Goal: Information Seeking & Learning: Learn about a topic

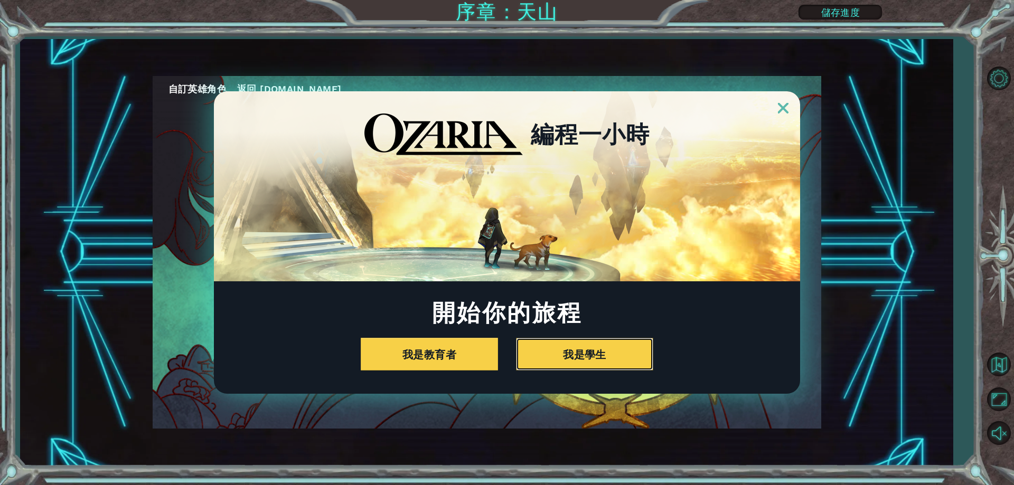
drag, startPoint x: 592, startPoint y: 343, endPoint x: 596, endPoint y: 297, distance: 46.1
click at [596, 297] on div "編程一小時 開始你的旅程 我是教育者 我是學生" at bounding box center [507, 242] width 586 height 303
click at [626, 360] on button "我是學生" at bounding box center [584, 354] width 137 height 33
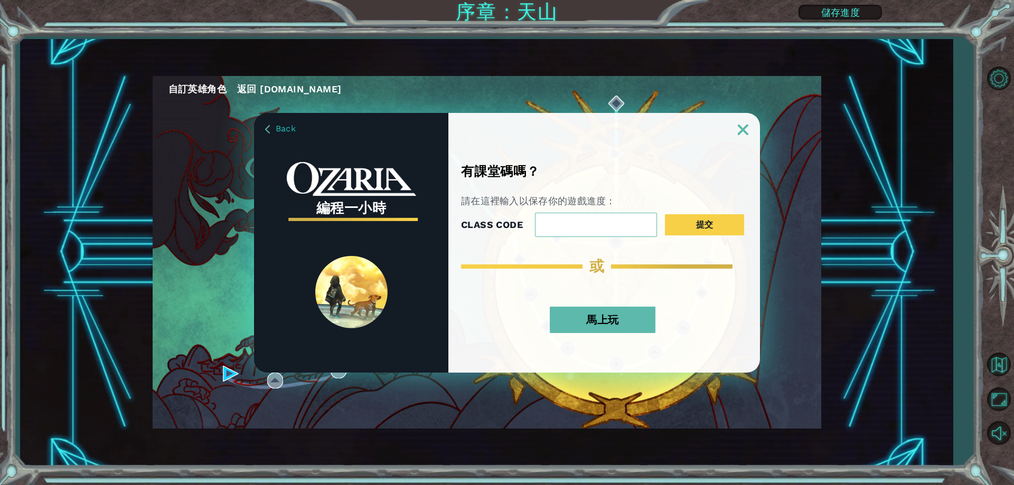
click at [605, 341] on div "馬上玩" at bounding box center [602, 323] width 283 height 55
click at [609, 320] on button "馬上玩" at bounding box center [603, 320] width 106 height 26
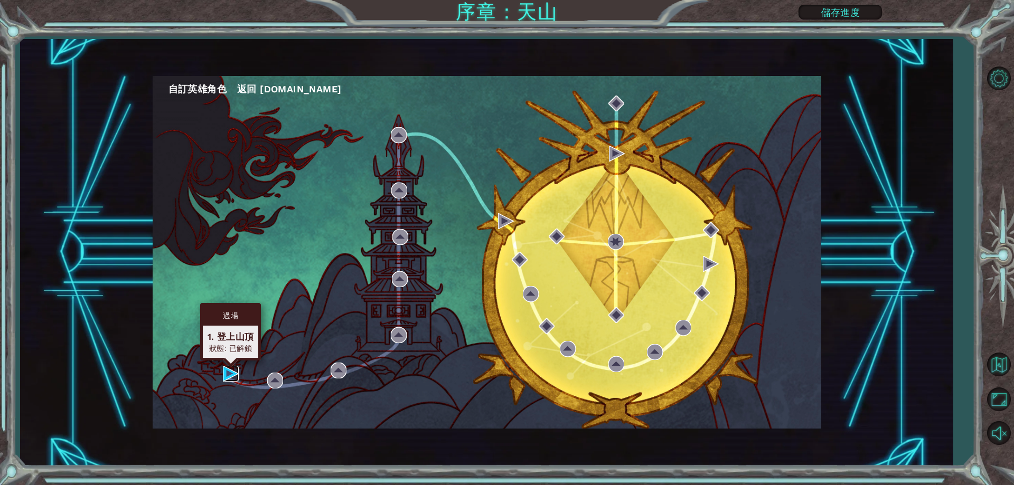
click at [232, 371] on img at bounding box center [231, 374] width 16 height 16
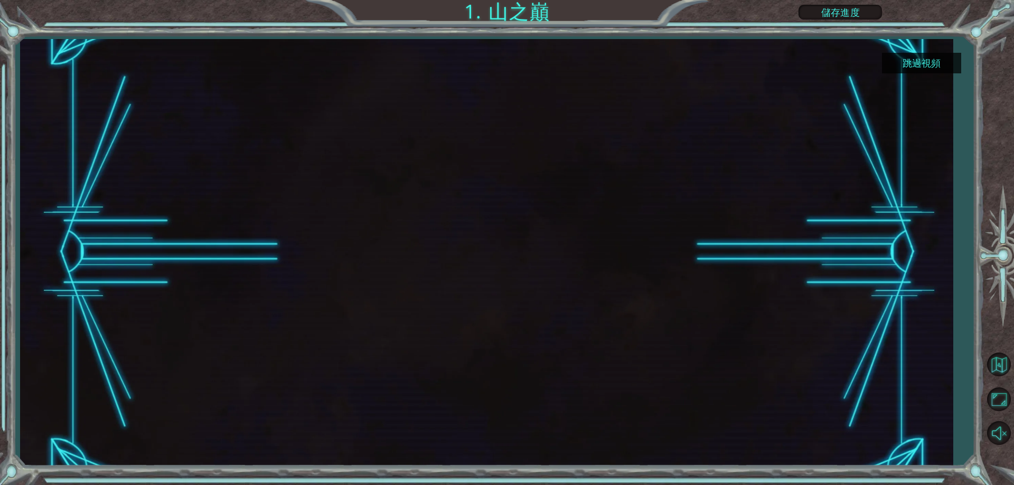
click at [275, 379] on div at bounding box center [486, 252] width 759 height 427
drag, startPoint x: 936, startPoint y: 61, endPoint x: 938, endPoint y: 68, distance: 6.5
click at [938, 64] on button "跳過視頻" at bounding box center [921, 63] width 79 height 21
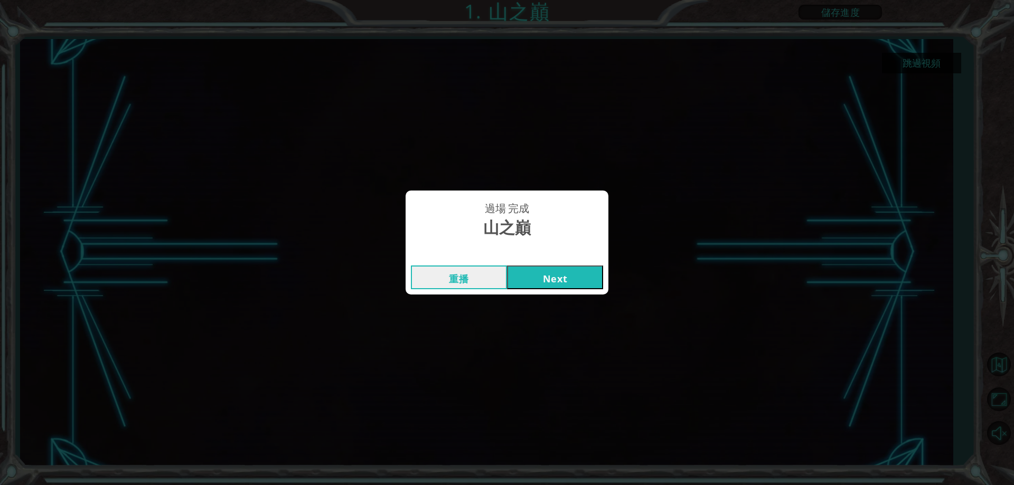
click at [561, 274] on button "Next" at bounding box center [555, 278] width 96 height 24
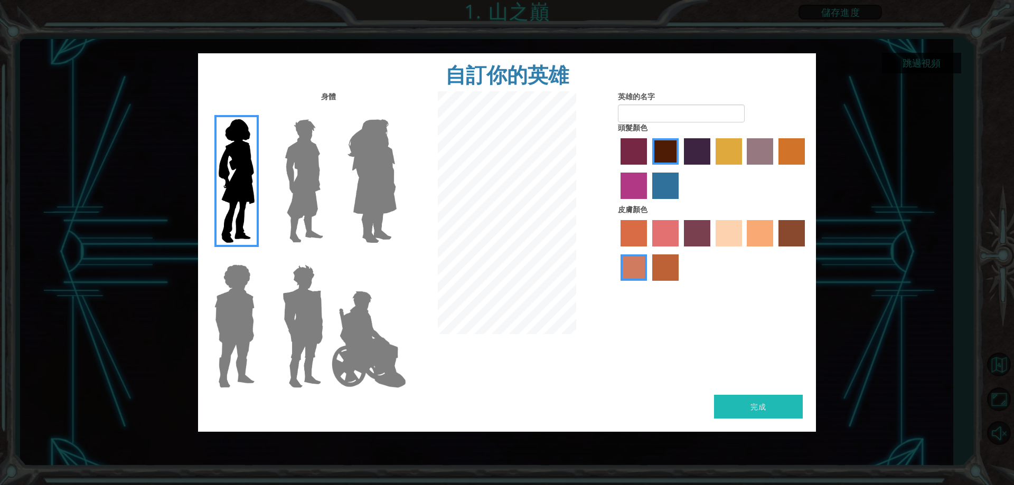
click at [632, 153] on label "paprika hair color" at bounding box center [634, 151] width 26 height 26
click at [617, 168] on input "paprika hair color" at bounding box center [617, 168] width 0 height 0
click at [728, 229] on label "sandy beach skin color" at bounding box center [729, 233] width 26 height 26
click at [712, 250] on input "sandy beach skin color" at bounding box center [712, 250] width 0 height 0
click at [697, 150] on label "hot purple hair color" at bounding box center [697, 151] width 26 height 26
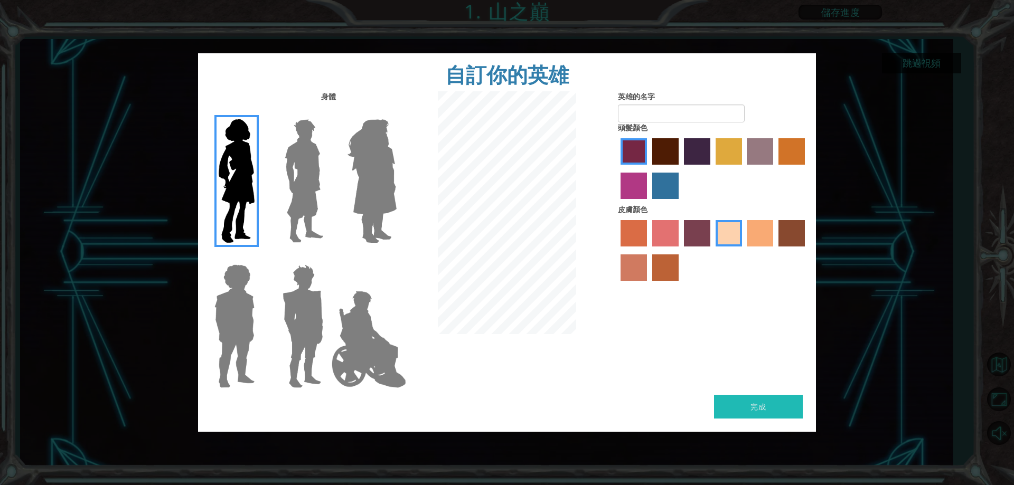
click at [680, 168] on input "hot purple hair color" at bounding box center [680, 168] width 0 height 0
click at [769, 402] on button "完成" at bounding box center [758, 407] width 89 height 24
type input "0817"
click at [748, 400] on button "完成" at bounding box center [758, 407] width 89 height 24
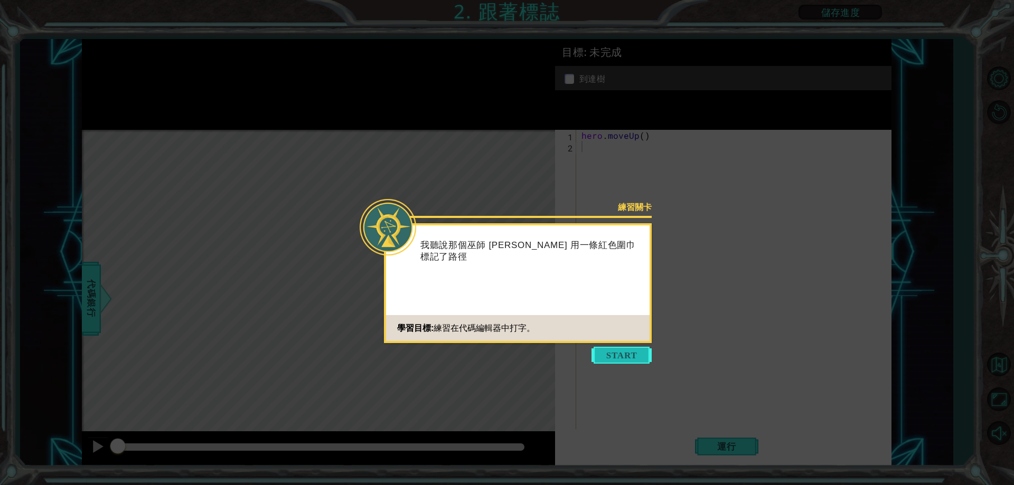
click at [617, 361] on button "Start" at bounding box center [622, 355] width 60 height 17
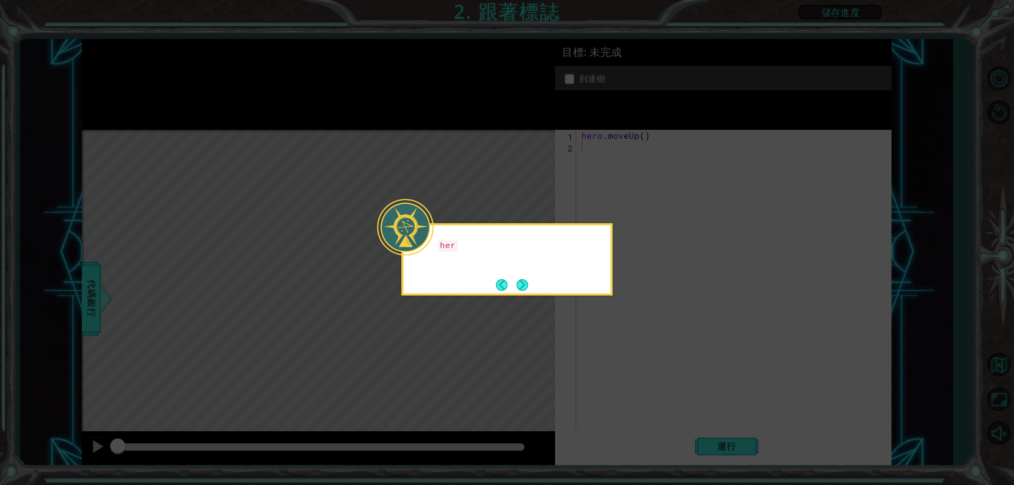
click at [617, 361] on icon at bounding box center [507, 242] width 1014 height 485
click at [734, 451] on icon at bounding box center [507, 242] width 1014 height 485
click at [739, 448] on icon at bounding box center [507, 242] width 1014 height 485
click at [520, 277] on footer at bounding box center [512, 285] width 32 height 16
click at [524, 287] on button "Next" at bounding box center [522, 285] width 16 height 16
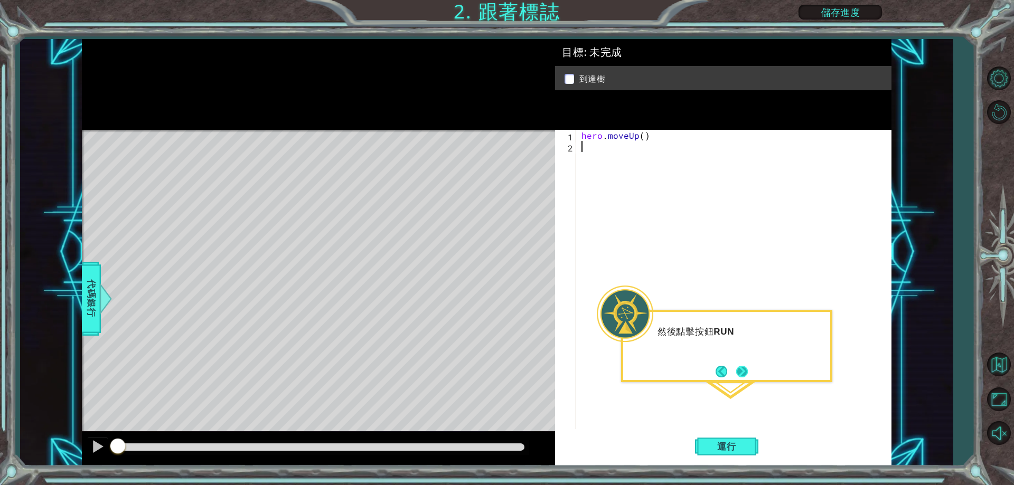
click at [741, 376] on button "Next" at bounding box center [742, 371] width 13 height 13
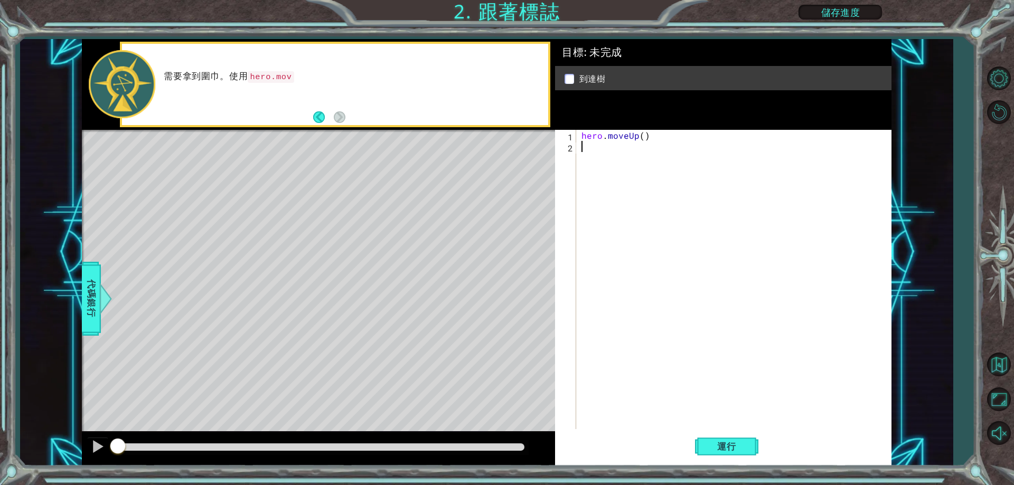
click at [697, 338] on div "hero . moveUp ( )" at bounding box center [736, 291] width 314 height 322
click at [640, 137] on div "hero . moveUp ( )" at bounding box center [736, 291] width 314 height 322
click at [738, 440] on button "運行" at bounding box center [726, 447] width 63 height 34
type textarea "hero.moveUp(2)"
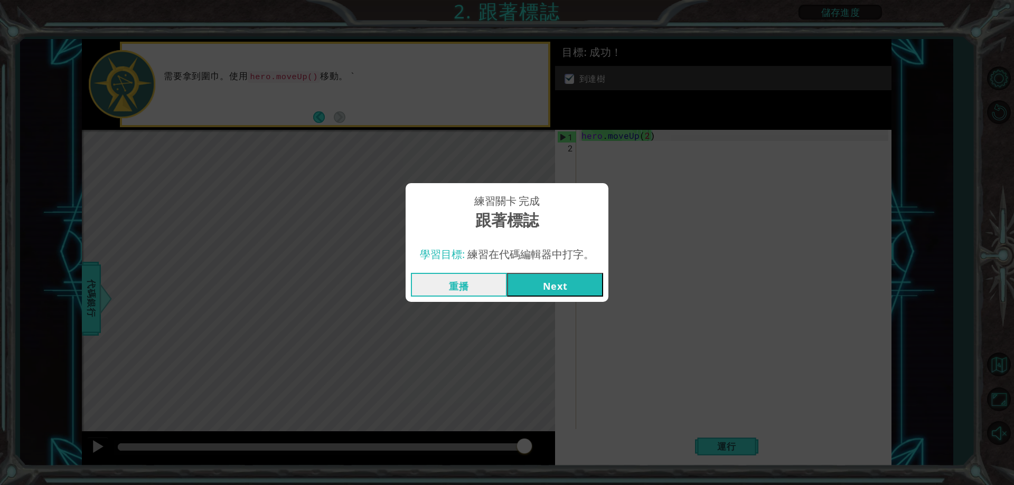
click at [580, 285] on button "Next" at bounding box center [555, 285] width 96 height 24
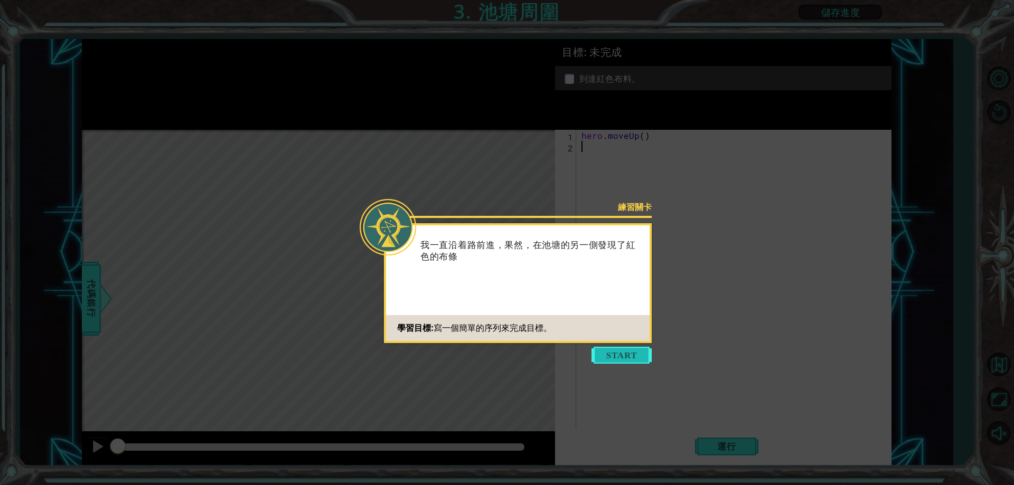
click at [627, 357] on button "Start" at bounding box center [622, 355] width 60 height 17
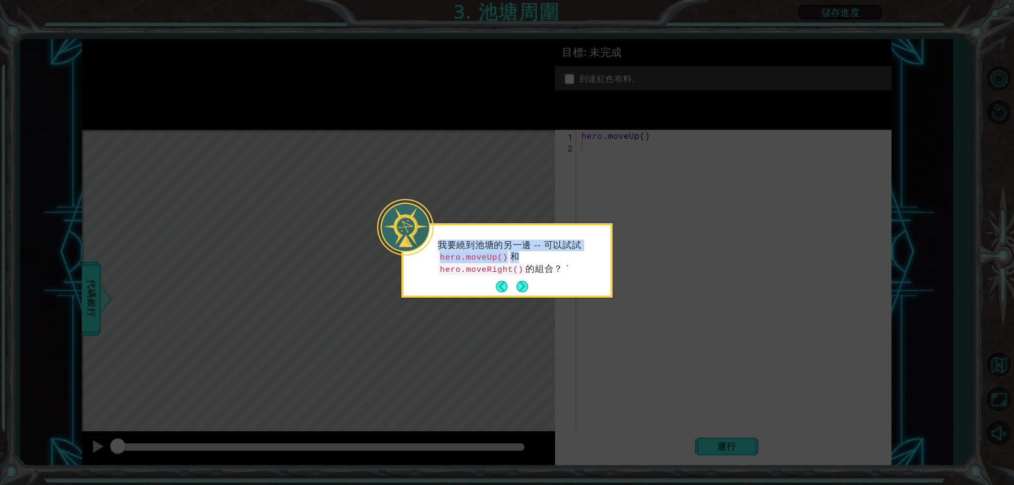
drag, startPoint x: 515, startPoint y: 257, endPoint x: 664, endPoint y: 279, distance: 150.6
click at [664, 279] on body "1 ההההההההההההההההההההההההההההההההההההההההההההההההההההההההההההההההההההההההההההה…" at bounding box center [507, 242] width 1014 height 485
click at [661, 264] on icon at bounding box center [507, 242] width 1014 height 485
drag, startPoint x: 516, startPoint y: 256, endPoint x: 608, endPoint y: 260, distance: 92.0
click at [608, 260] on div "我要繞到池塘的另一邊 -- 可以試試 hero.moveUp() 和 hero.moveRight() 的組合？ `" at bounding box center [506, 263] width 207 height 66
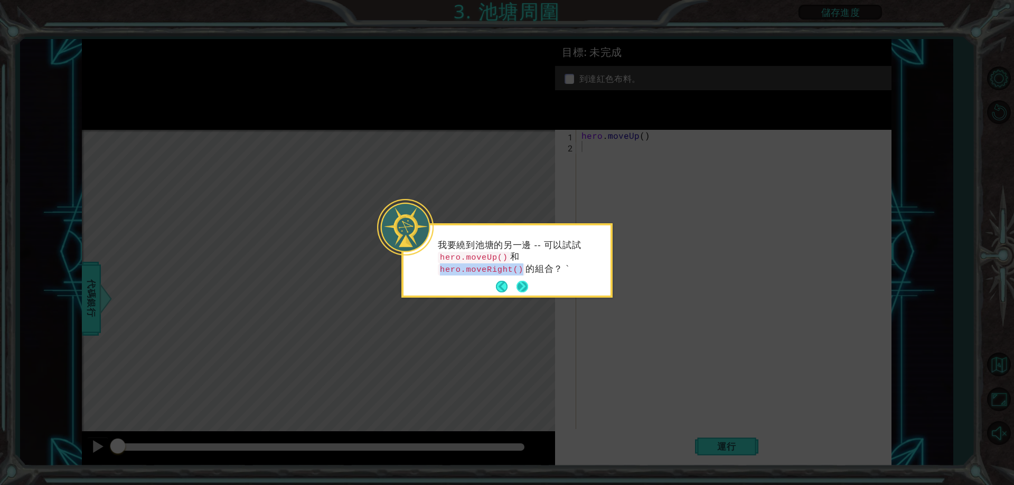
click at [527, 286] on button "Next" at bounding box center [522, 287] width 16 height 16
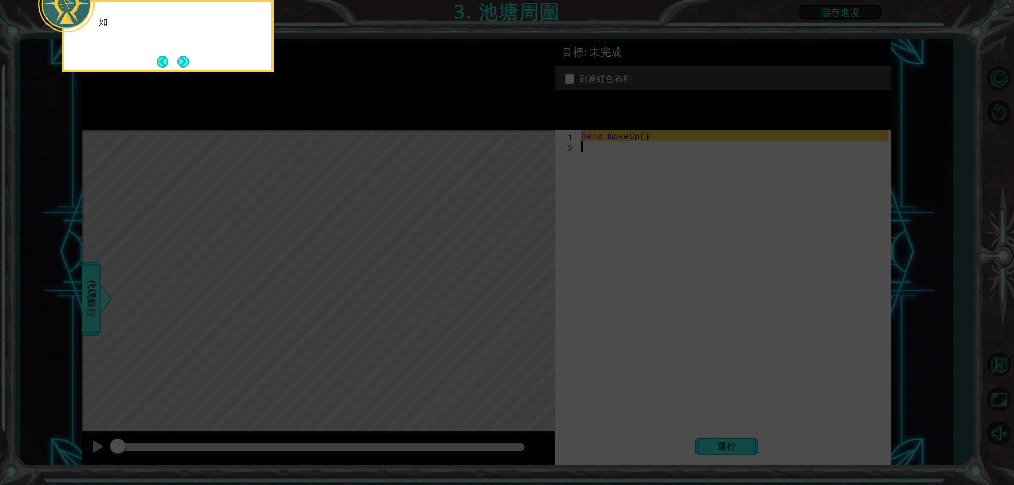
click at [629, 187] on icon at bounding box center [507, 72] width 1014 height 825
click at [634, 156] on icon at bounding box center [507, 72] width 1014 height 825
click at [185, 59] on button "Next" at bounding box center [183, 62] width 12 height 12
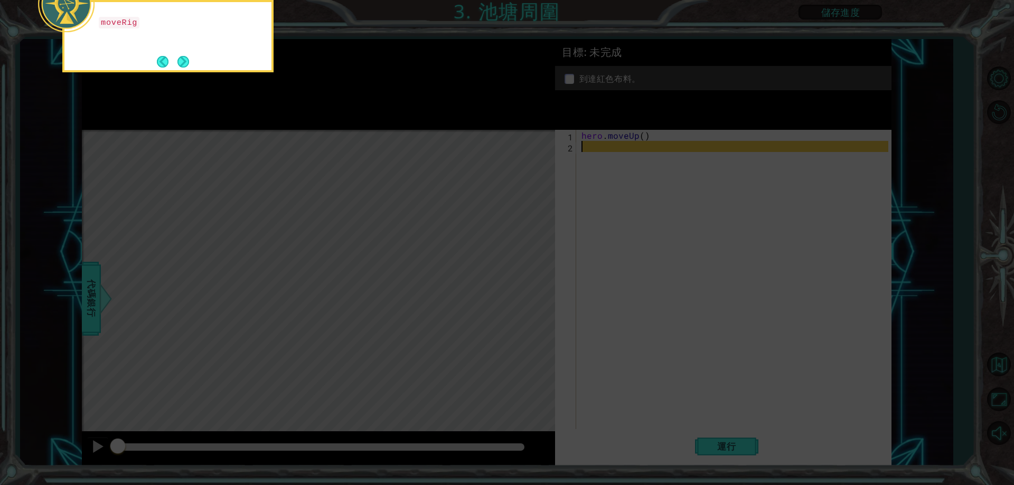
click at [624, 175] on icon at bounding box center [507, 72] width 1014 height 825
click at [181, 59] on button "Next" at bounding box center [183, 62] width 18 height 18
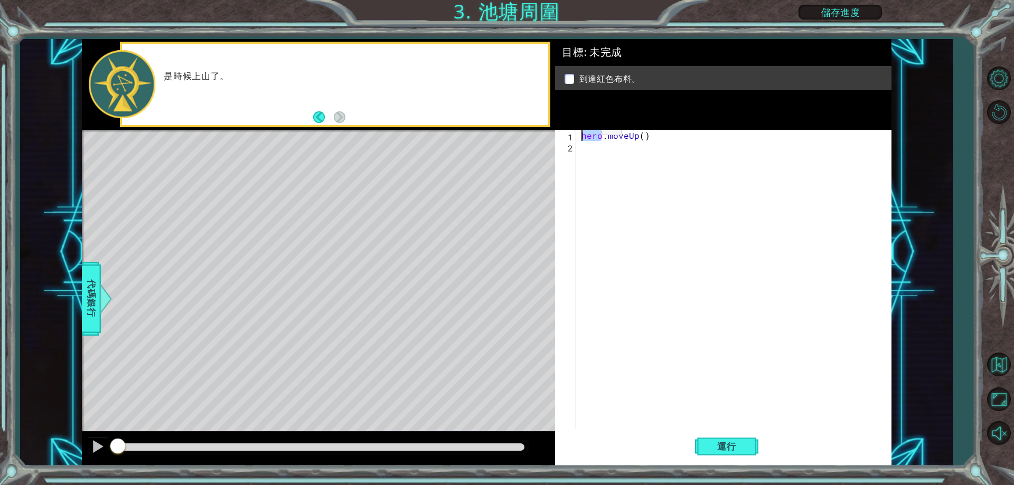
drag, startPoint x: 603, startPoint y: 134, endPoint x: 579, endPoint y: 129, distance: 24.2
click at [579, 129] on div "目標 : 未完成 到達紅色布料。 1 2 hero . moveUp ( ) הההההההההההההההההההההההההההההההההההההההה…" at bounding box center [723, 252] width 336 height 427
type textarea "hero.moveUp()"
click at [660, 149] on div "hero . moveUp ( )" at bounding box center [736, 291] width 314 height 322
click at [649, 149] on div "hero . moveUp ( )" at bounding box center [736, 291] width 314 height 322
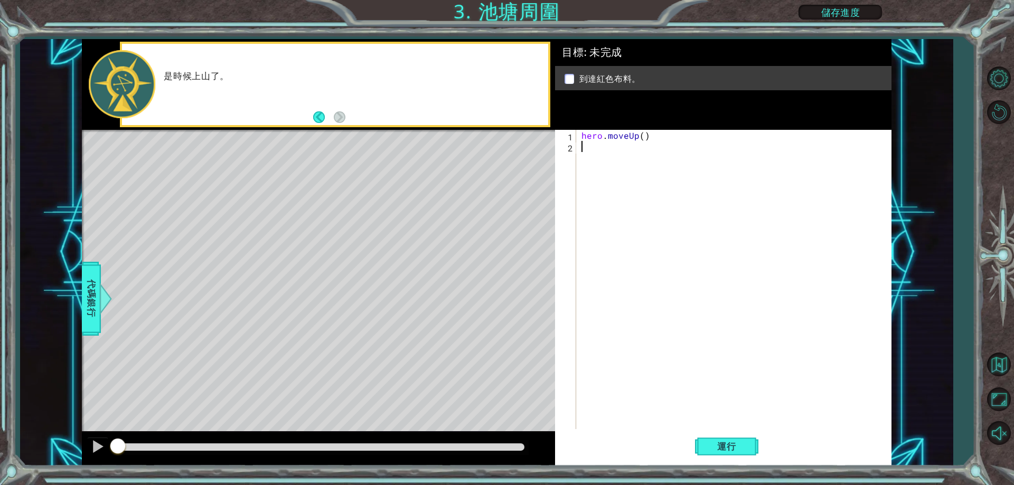
click at [642, 143] on div "hero . moveUp ( )" at bounding box center [736, 291] width 314 height 322
click at [641, 140] on div "hero . moveUp ( )" at bounding box center [736, 291] width 314 height 322
click at [749, 448] on button "運行" at bounding box center [726, 447] width 63 height 34
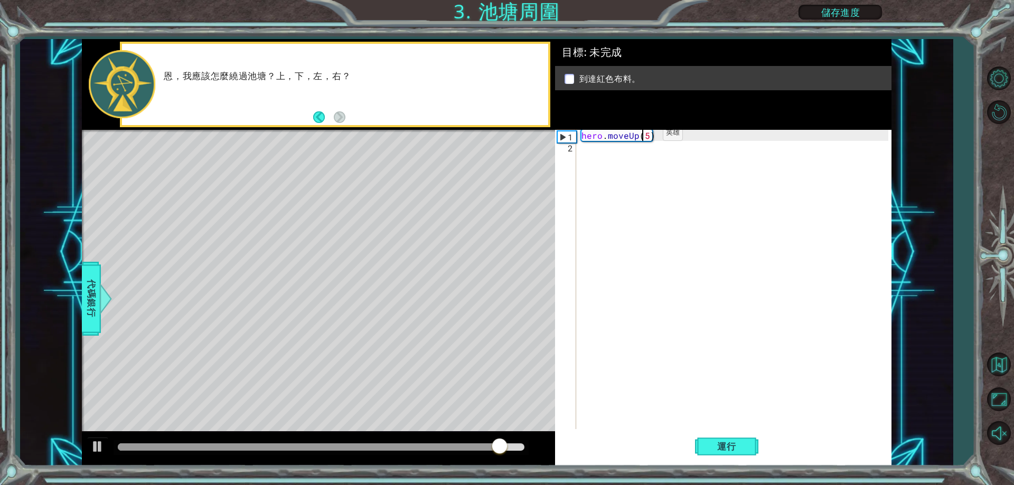
click at [645, 136] on div "hero . moveUp ( 5 )" at bounding box center [736, 291] width 314 height 322
click at [651, 140] on div "hero . moveUp ( 5 )" at bounding box center [736, 291] width 314 height 322
click at [645, 137] on div "hero . moveUp ( 5 )" at bounding box center [736, 291] width 314 height 322
click at [647, 137] on div "hero . moveUp ( 5 )" at bounding box center [736, 291] width 314 height 322
drag, startPoint x: 649, startPoint y: 135, endPoint x: 645, endPoint y: 140, distance: 6.8
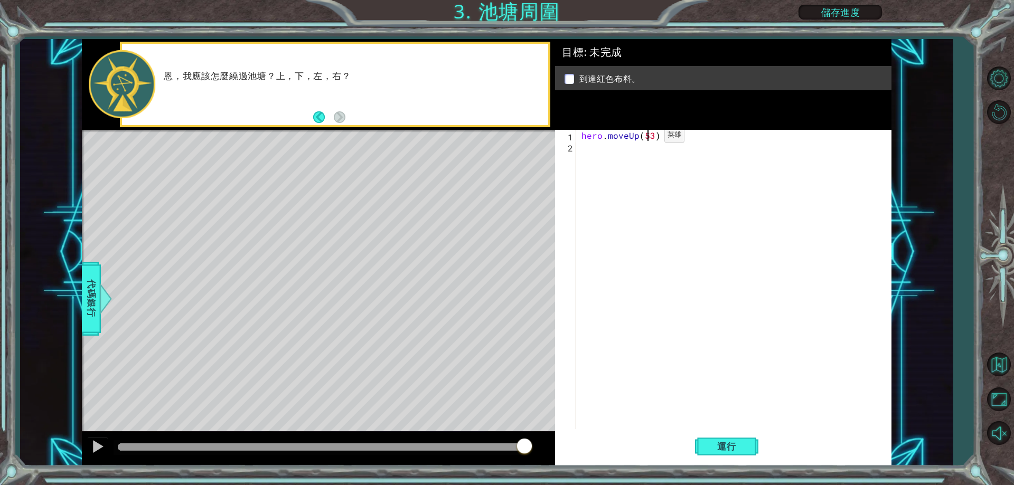
click at [645, 140] on div "hero . moveUp ( 53 )" at bounding box center [736, 291] width 314 height 322
type textarea "hero.moveUp(53)"
click at [684, 157] on div "hero . moveUp ( 53 )" at bounding box center [736, 291] width 314 height 322
click at [87, 326] on span "代碼銀行" at bounding box center [91, 299] width 17 height 64
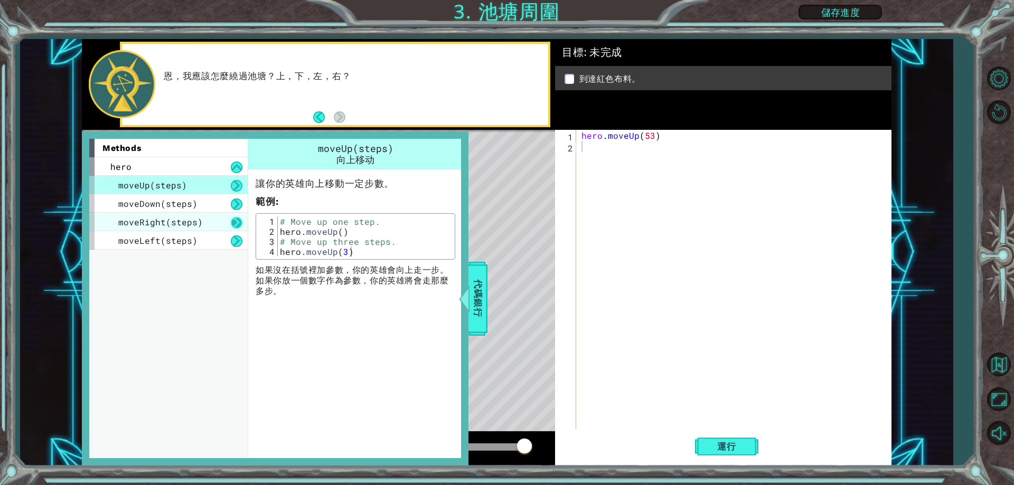
drag, startPoint x: 201, startPoint y: 225, endPoint x: 241, endPoint y: 222, distance: 39.7
click at [241, 222] on div "moveRight(steps)" at bounding box center [168, 222] width 158 height 18
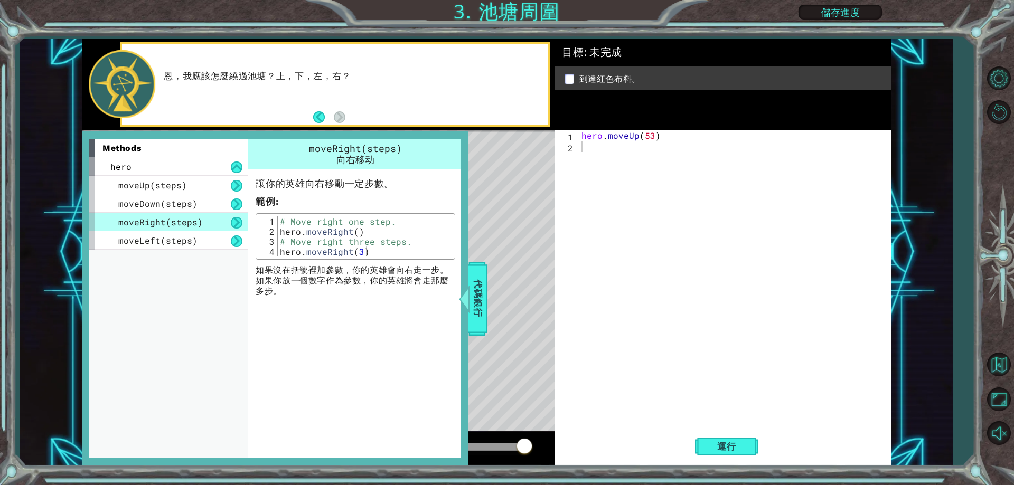
click at [241, 222] on button at bounding box center [237, 223] width 12 height 12
drag, startPoint x: 277, startPoint y: 223, endPoint x: 318, endPoint y: 225, distance: 41.2
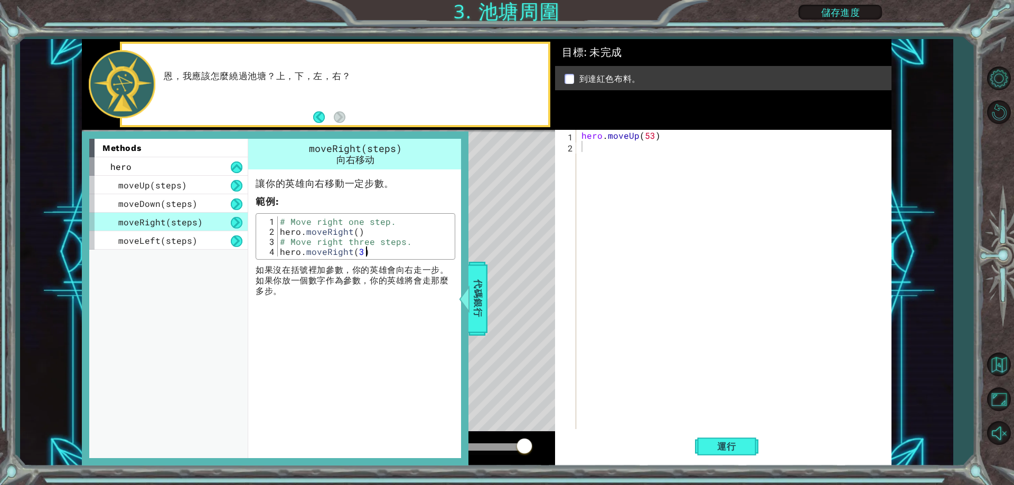
click at [318, 225] on div "hero.moveRight(3) 1 2 3 4 # Move right one step. hero . moveRight ( ) # Move ri…" at bounding box center [355, 237] width 193 height 40
drag, startPoint x: 284, startPoint y: 241, endPoint x: 391, endPoint y: 260, distance: 109.5
click at [391, 260] on div "讓你的英雄向右移動一定步數。 範例 : hero.moveRight(3) 1 2 3 4 # Move right one step. hero . mov…" at bounding box center [355, 233] width 214 height 127
click at [387, 257] on div "# Move right one step. hero . moveRight ( ) # Move right three steps. hero . mo…" at bounding box center [365, 237] width 174 height 40
type textarea "hero.moveRight(3)"
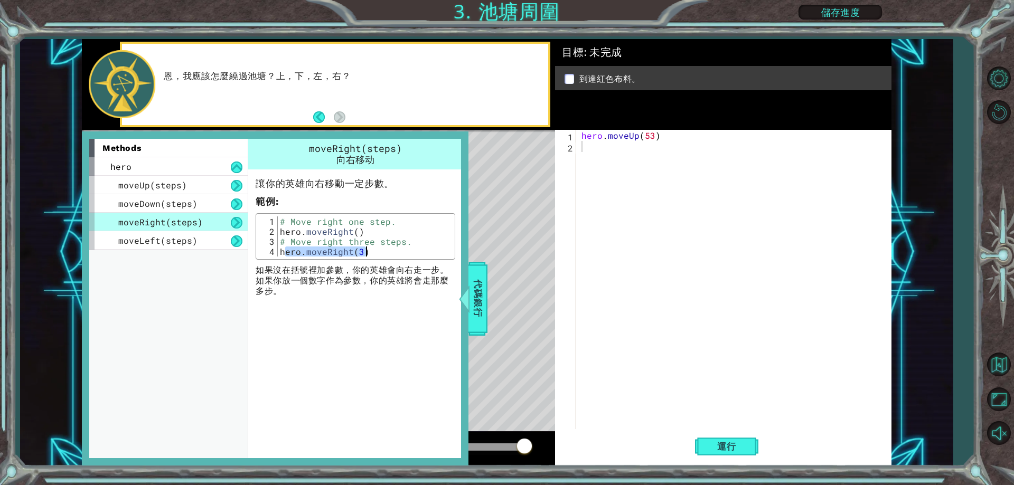
drag, startPoint x: 284, startPoint y: 251, endPoint x: 382, endPoint y: 251, distance: 98.8
click at [382, 251] on div "# Move right one step. hero . moveRight ( ) # Move right three steps. hero . mo…" at bounding box center [365, 247] width 174 height 60
click at [598, 206] on div "hero . moveUp ( 53 )" at bounding box center [736, 291] width 314 height 322
click at [621, 189] on div "hero . moveUp ( 53 )" at bounding box center [736, 291] width 314 height 322
click at [238, 220] on button at bounding box center [237, 223] width 12 height 12
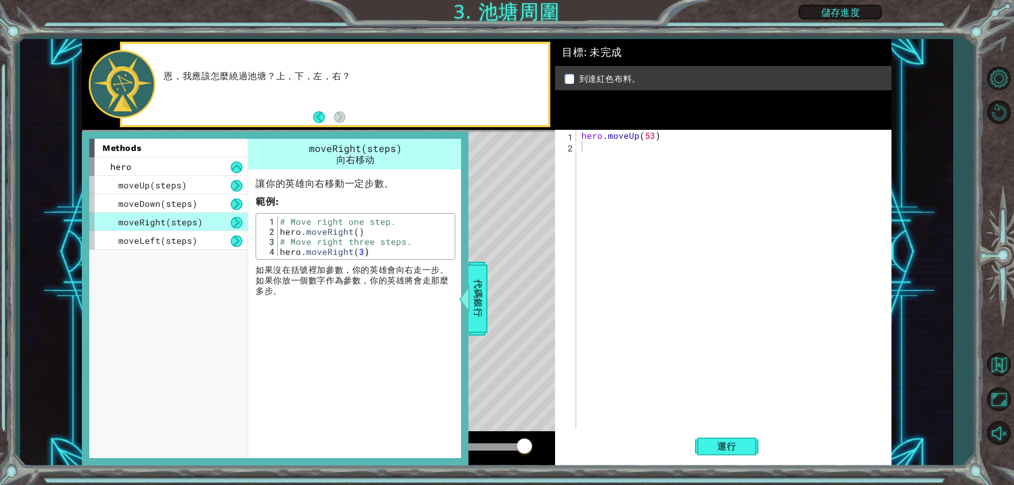
click at [238, 220] on button at bounding box center [237, 223] width 12 height 12
click at [241, 221] on button at bounding box center [237, 223] width 12 height 12
click at [620, 214] on div "hero . moveUp ( 53 )" at bounding box center [736, 291] width 314 height 322
click at [624, 159] on div "hero . moveUp ( 53 )" at bounding box center [736, 291] width 314 height 322
click at [599, 150] on div "hero . moveUp ( 53 )" at bounding box center [736, 291] width 314 height 322
